Goal: Information Seeking & Learning: Learn about a topic

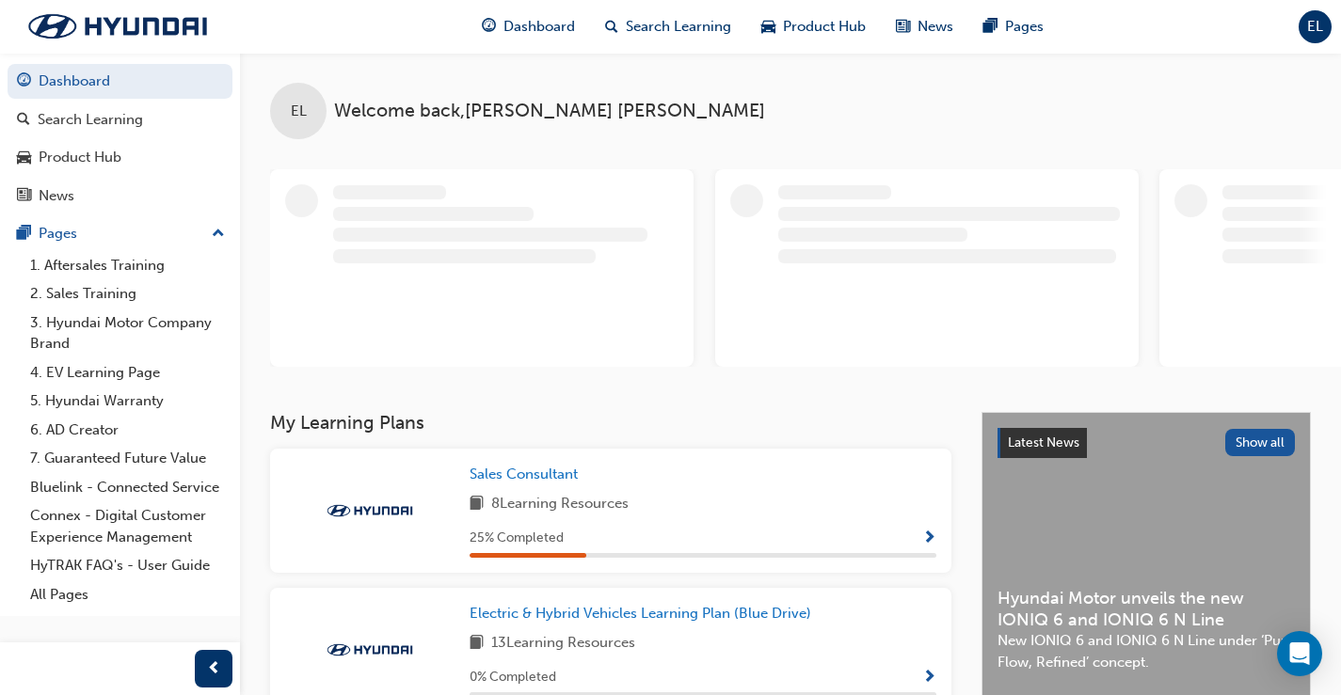
click at [928, 532] on span "Show Progress" at bounding box center [929, 539] width 14 height 17
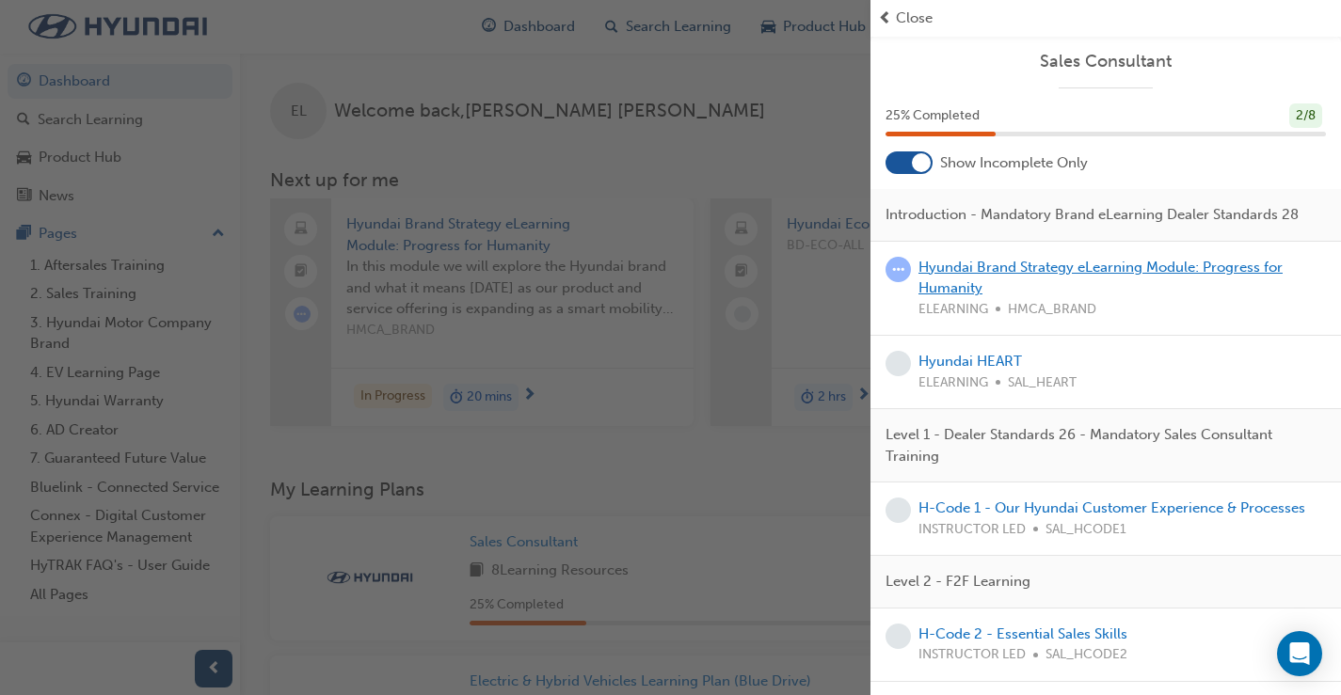
click at [1032, 290] on link "Hyundai Brand Strategy eLearning Module: Progress for Humanity" at bounding box center [1100, 278] width 364 height 39
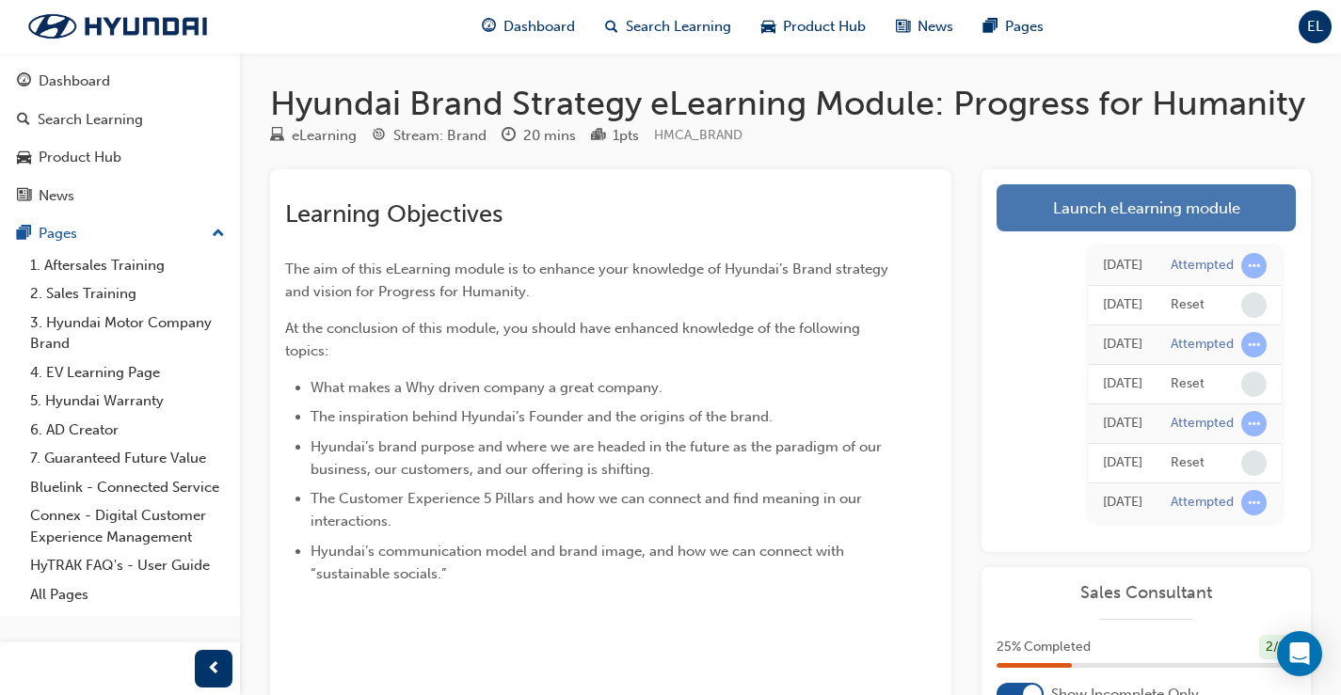
click at [1176, 202] on link "Launch eLearning module" at bounding box center [1146, 207] width 299 height 47
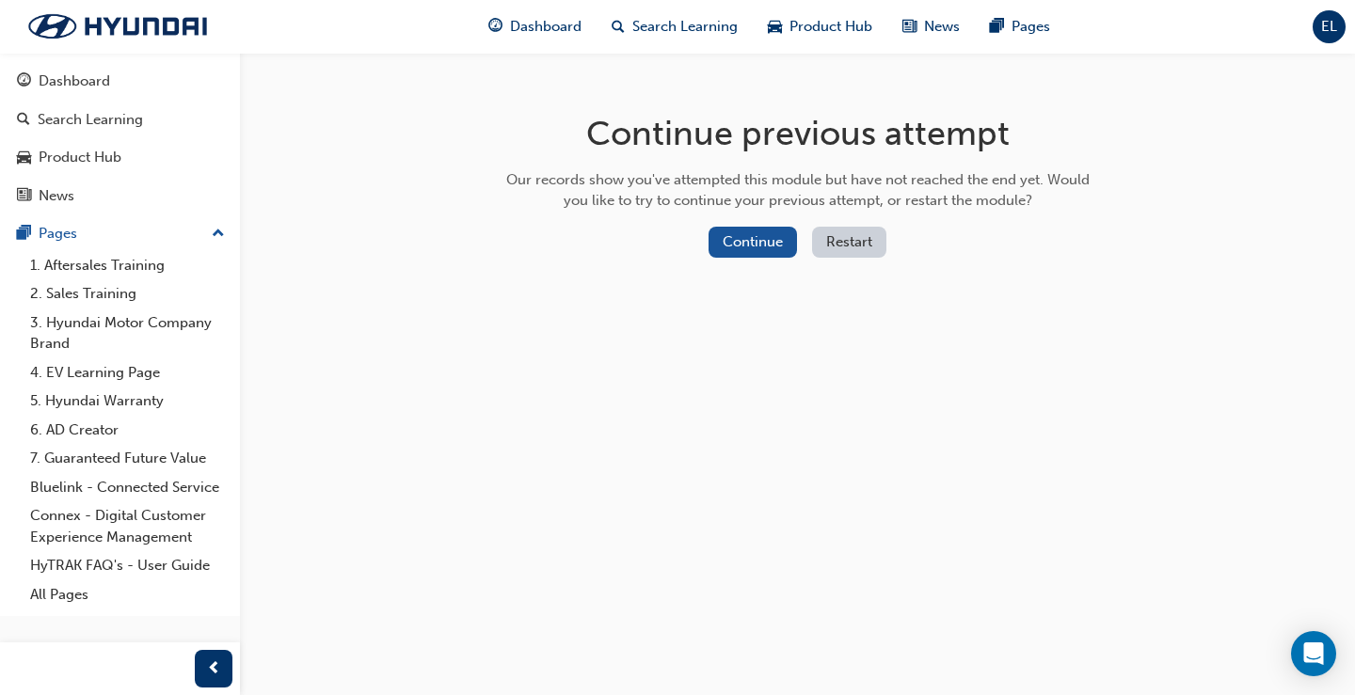
click at [871, 235] on button "Restart" at bounding box center [849, 242] width 74 height 31
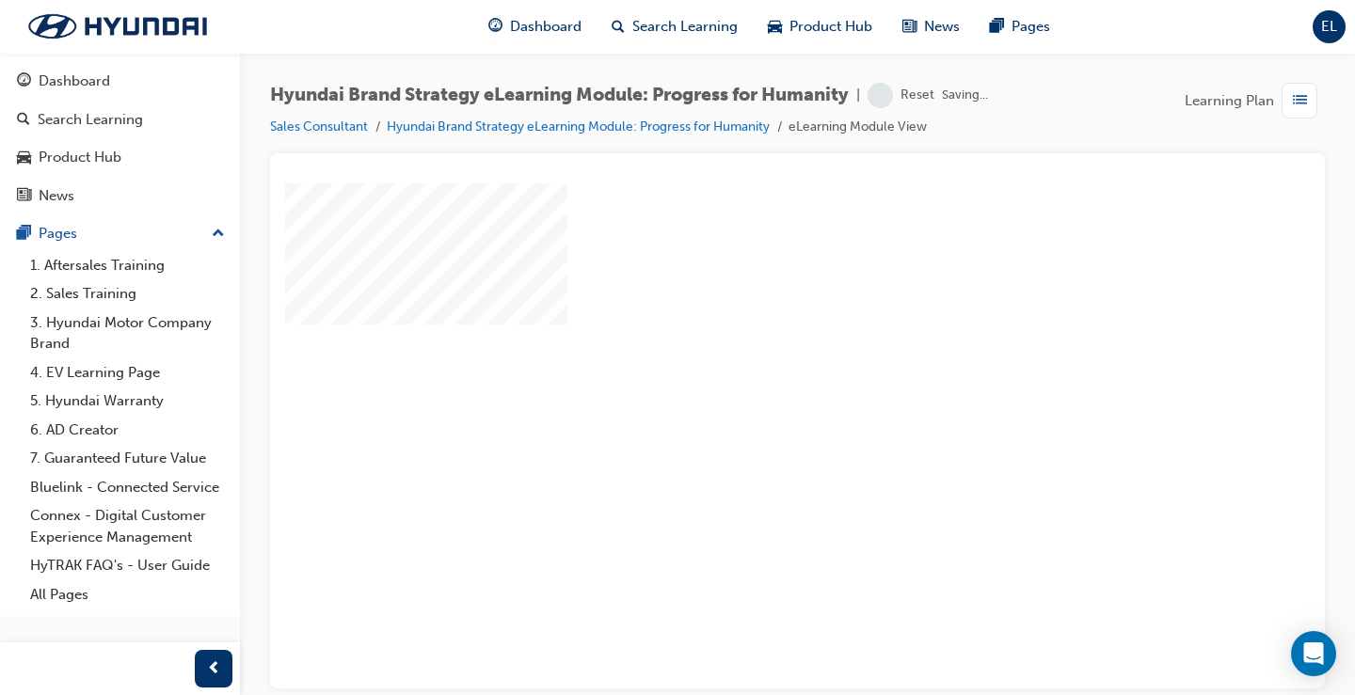
click at [743, 381] on div "play" at bounding box center [743, 381] width 0 height 0
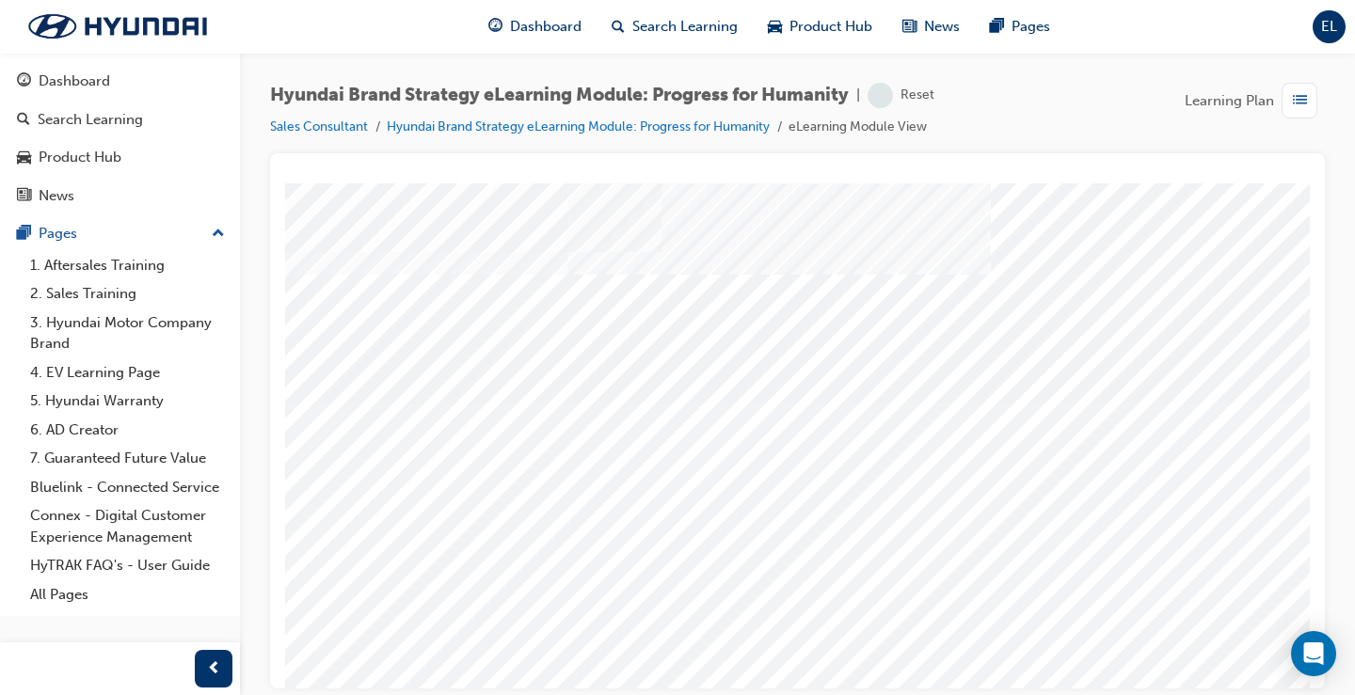
scroll to position [186, 0]
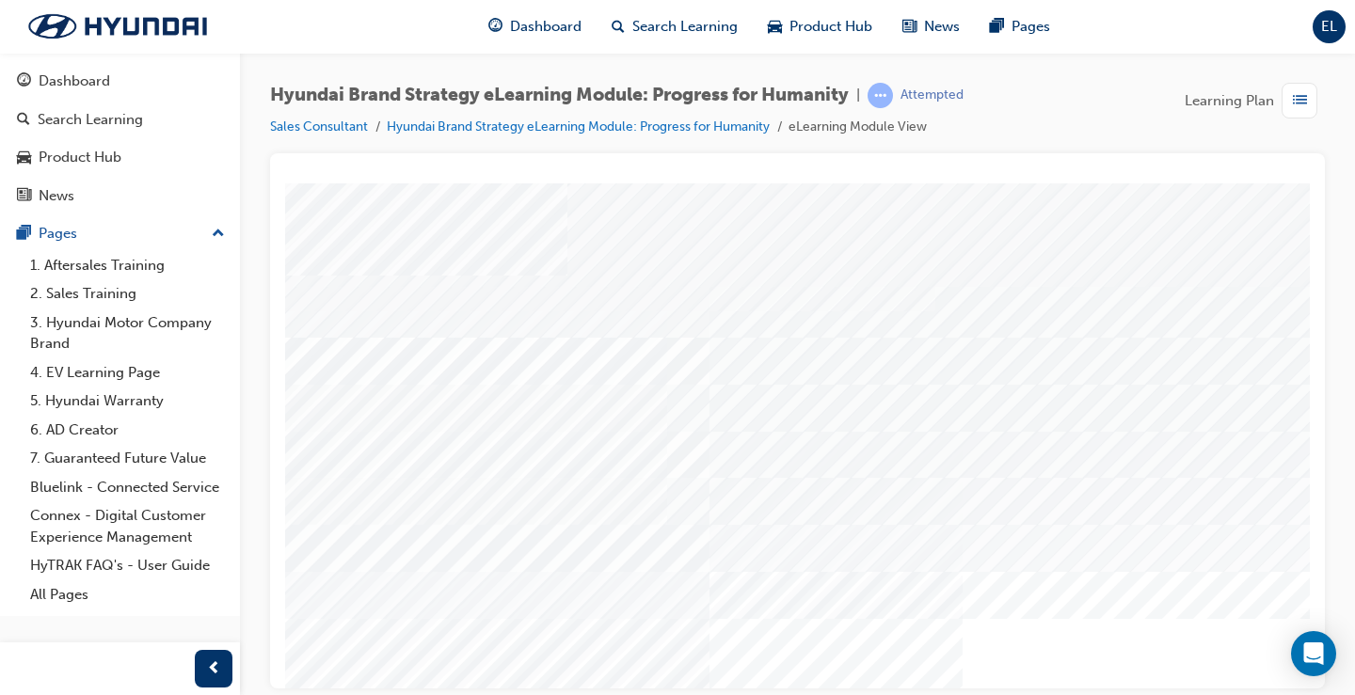
scroll to position [94, 0]
drag, startPoint x: 656, startPoint y: 672, endPoint x: 828, endPoint y: 674, distance: 172.2
click at [828, 96] on html "Content Image Right Loading..." at bounding box center [797, 92] width 1025 height 8
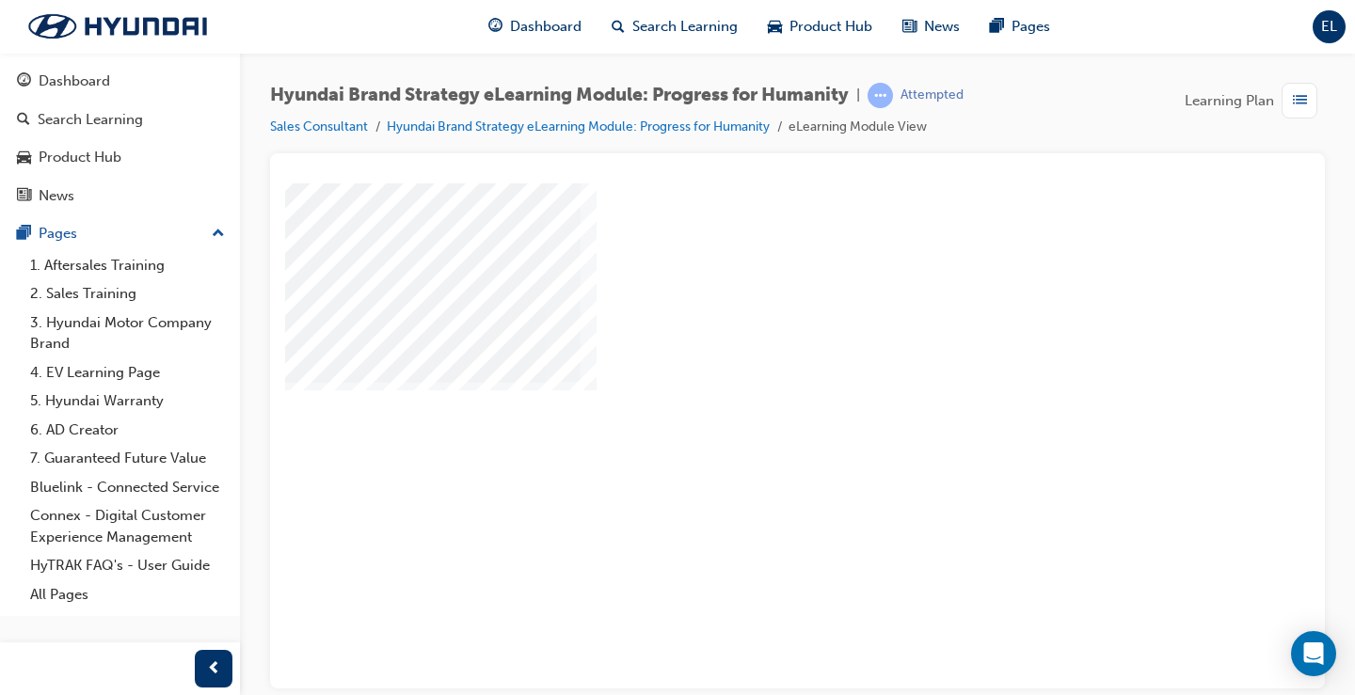
scroll to position [186, 0]
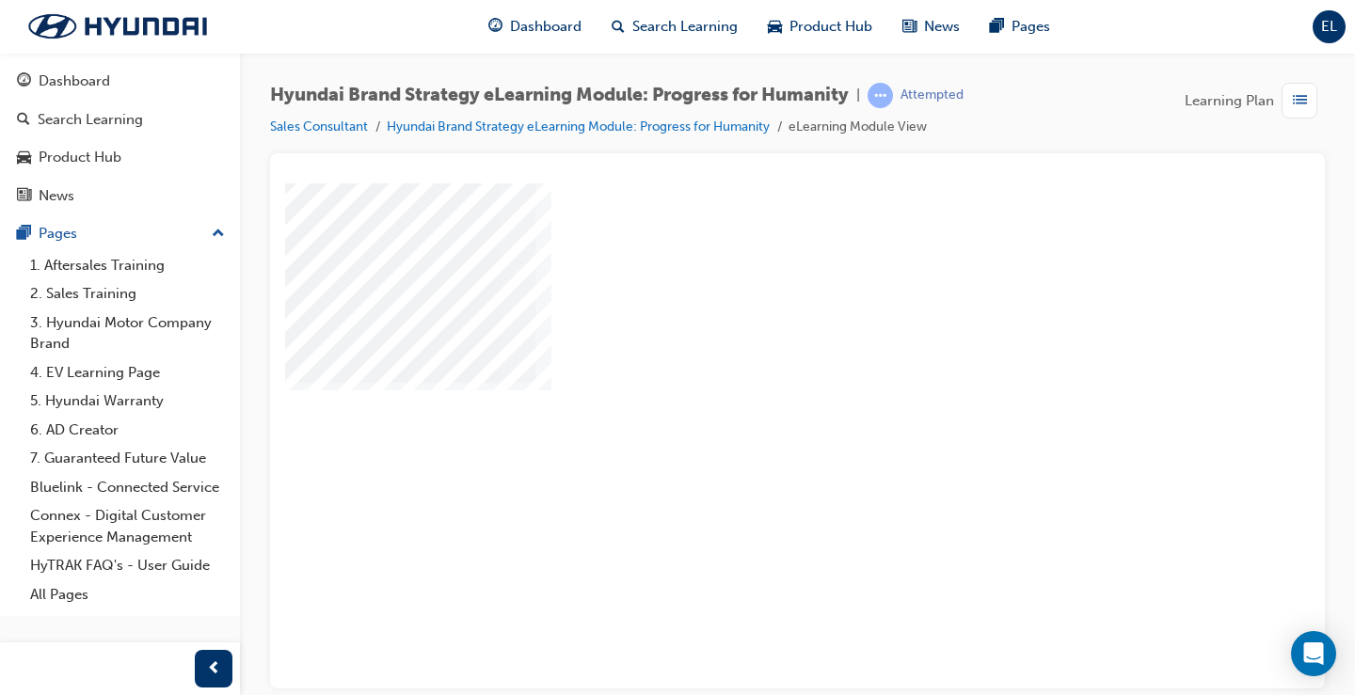
scroll to position [186, 269]
drag, startPoint x: 1292, startPoint y: 871, endPoint x: 970, endPoint y: 689, distance: 370.0
click at [970, 4] on html "multistate Loading..." at bounding box center [797, 0] width 1025 height 8
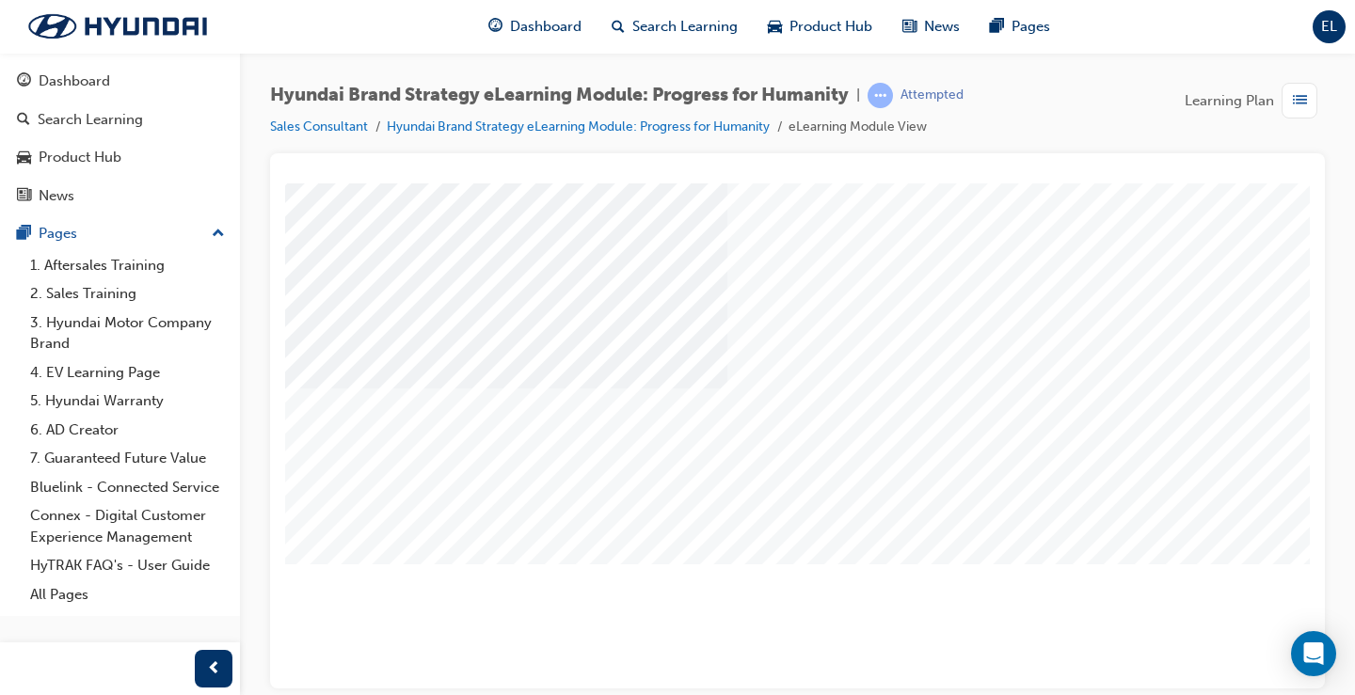
scroll to position [0, 0]
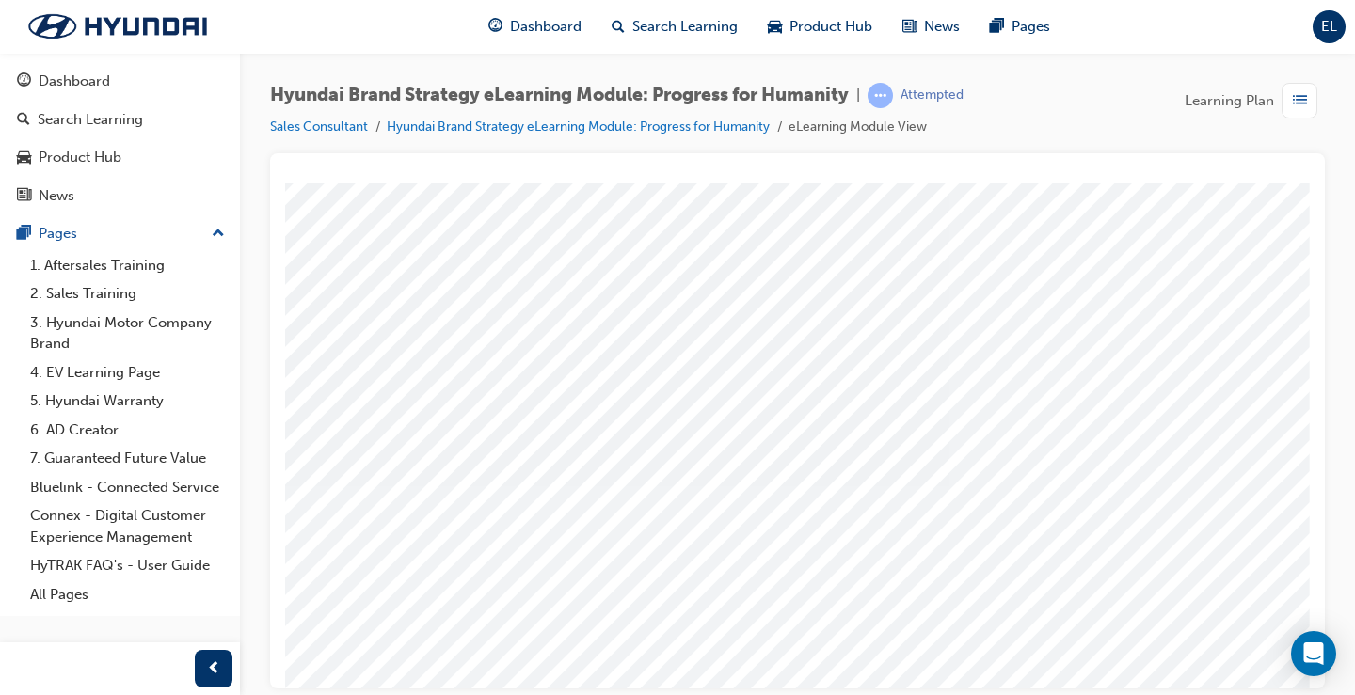
scroll to position [94, 269]
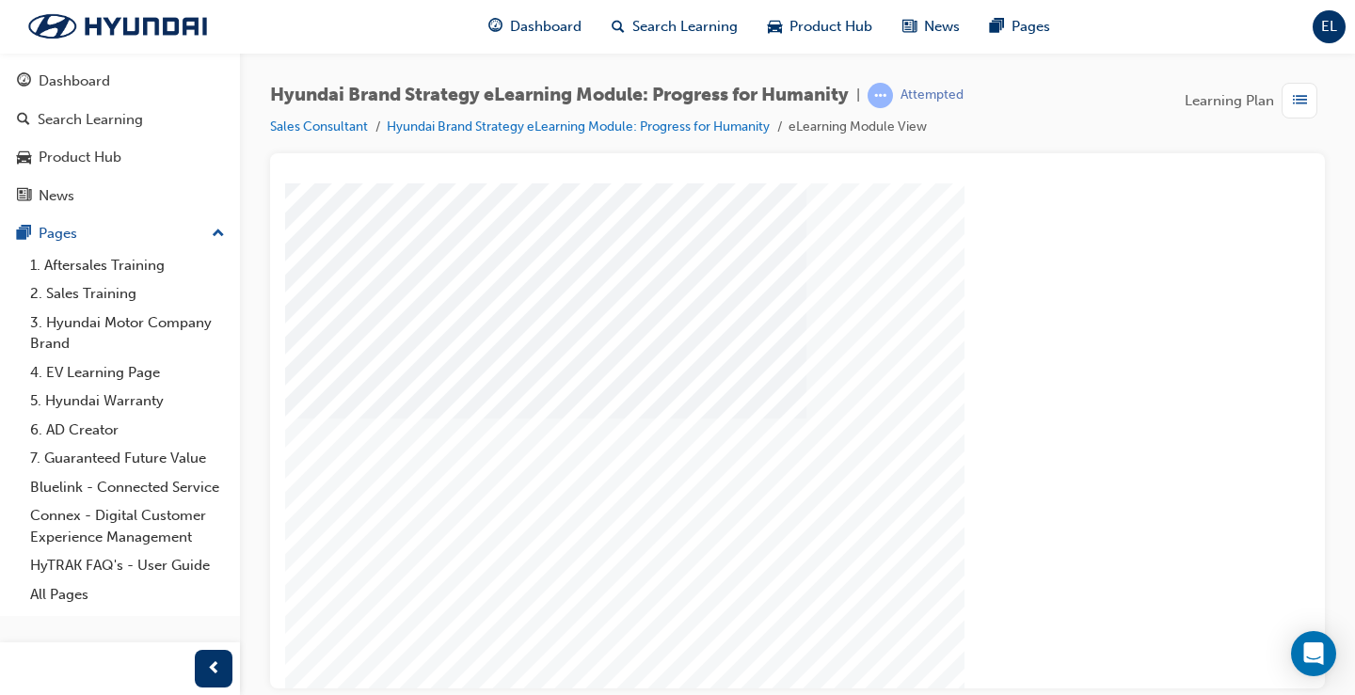
scroll to position [186, 0]
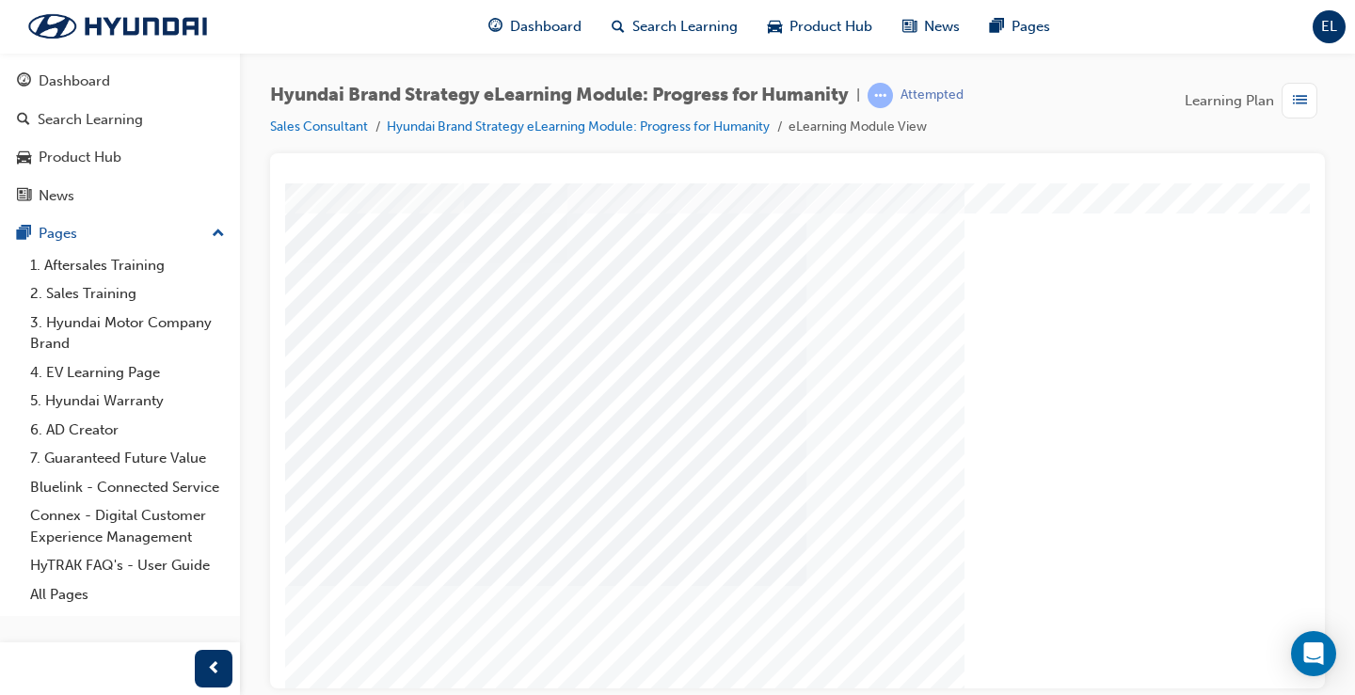
scroll to position [94, 0]
drag, startPoint x: 1053, startPoint y: 678, endPoint x: 1601, endPoint y: 807, distance: 562.6
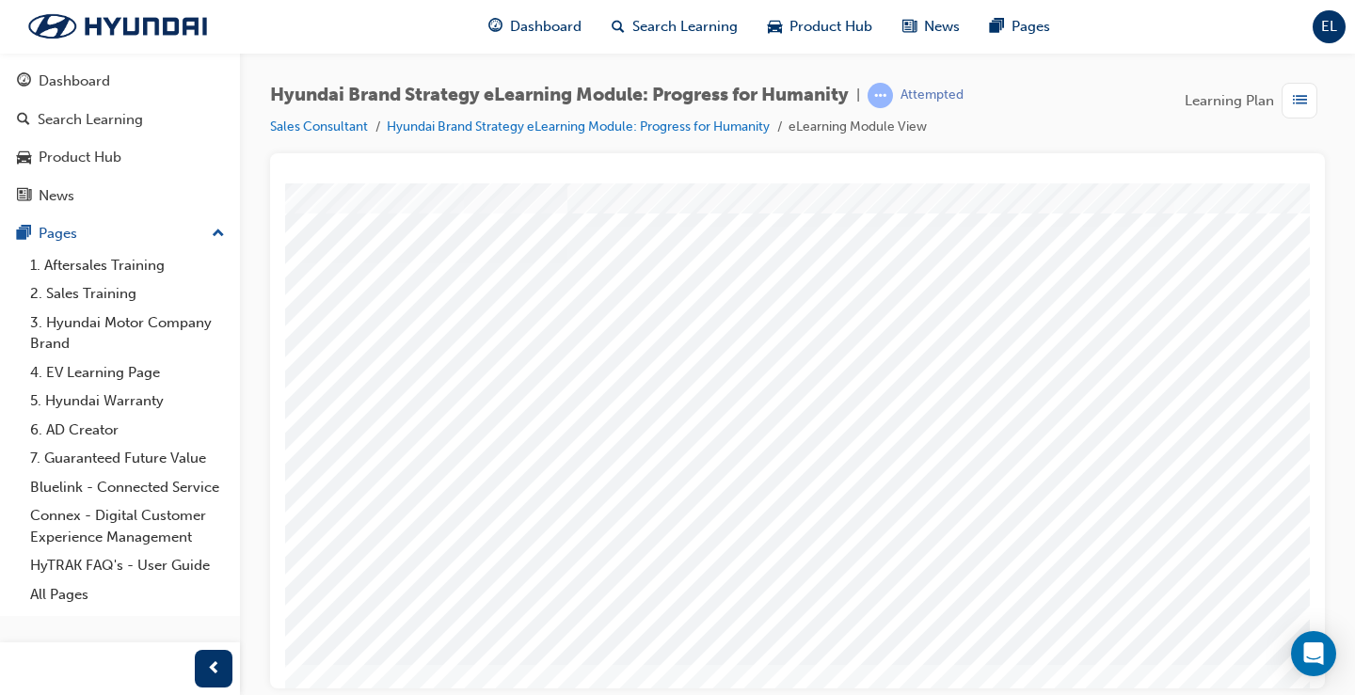
scroll to position [94, 0]
drag, startPoint x: 971, startPoint y: 627, endPoint x: 1081, endPoint y: 627, distance: 110.1
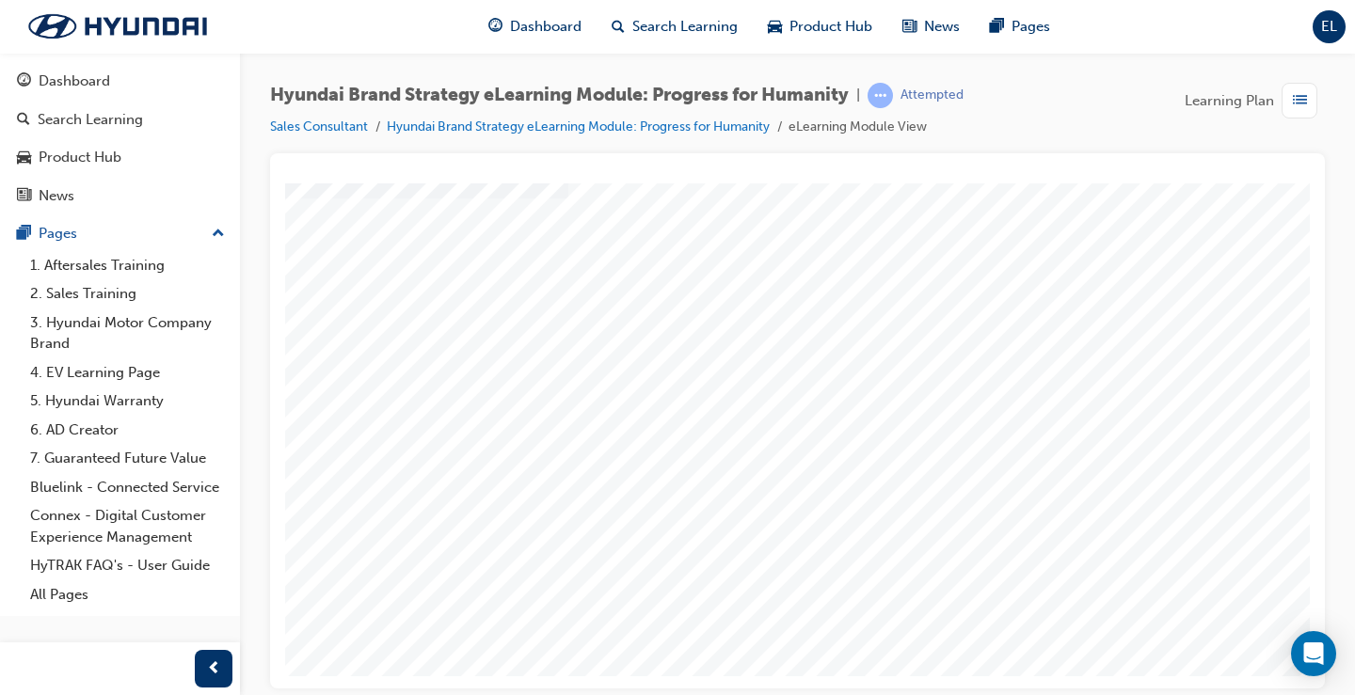
drag, startPoint x: 930, startPoint y: 687, endPoint x: 1242, endPoint y: 675, distance: 312.7
click at [1055, 190] on html "multistate Loading..." at bounding box center [542, 187] width 1025 height 8
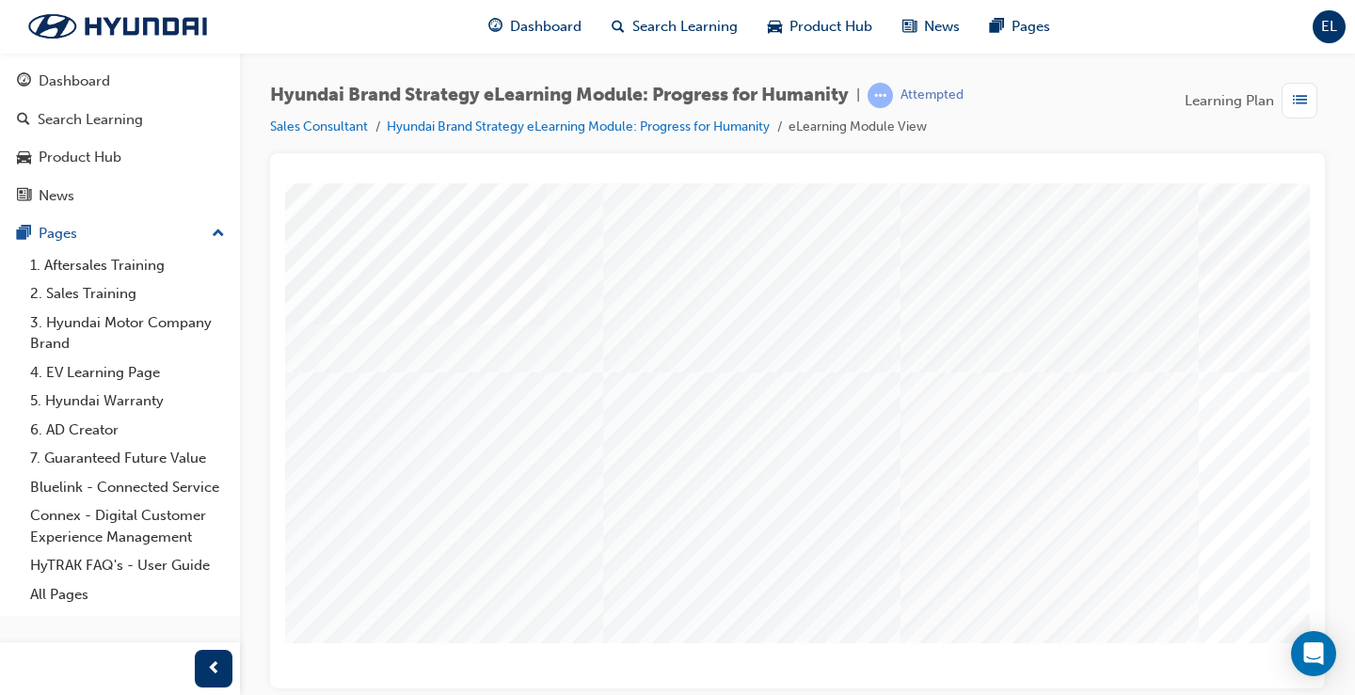
scroll to position [0, 20]
drag, startPoint x: 897, startPoint y: 692, endPoint x: 958, endPoint y: 690, distance: 61.2
click at [958, 690] on div "Hyundai Brand Strategy eLearning Module: Progress for Humanity | Attempted Sale…" at bounding box center [677, 347] width 1355 height 695
drag, startPoint x: 963, startPoint y: 692, endPoint x: 1095, endPoint y: 689, distance: 132.7
click at [1095, 689] on div "Hyundai Brand Strategy eLearning Module: Progress for Humanity | Attempted Sale…" at bounding box center [677, 347] width 1355 height 695
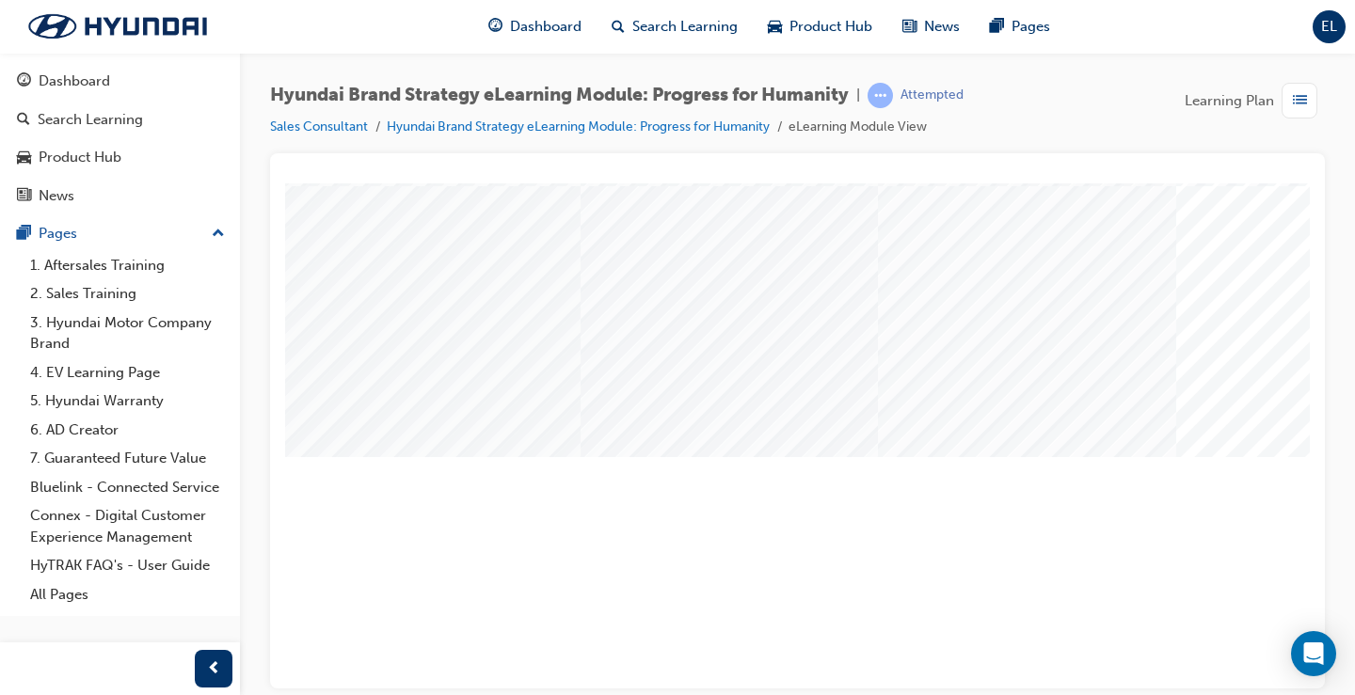
scroll to position [186, 0]
